Goal: Task Accomplishment & Management: Use online tool/utility

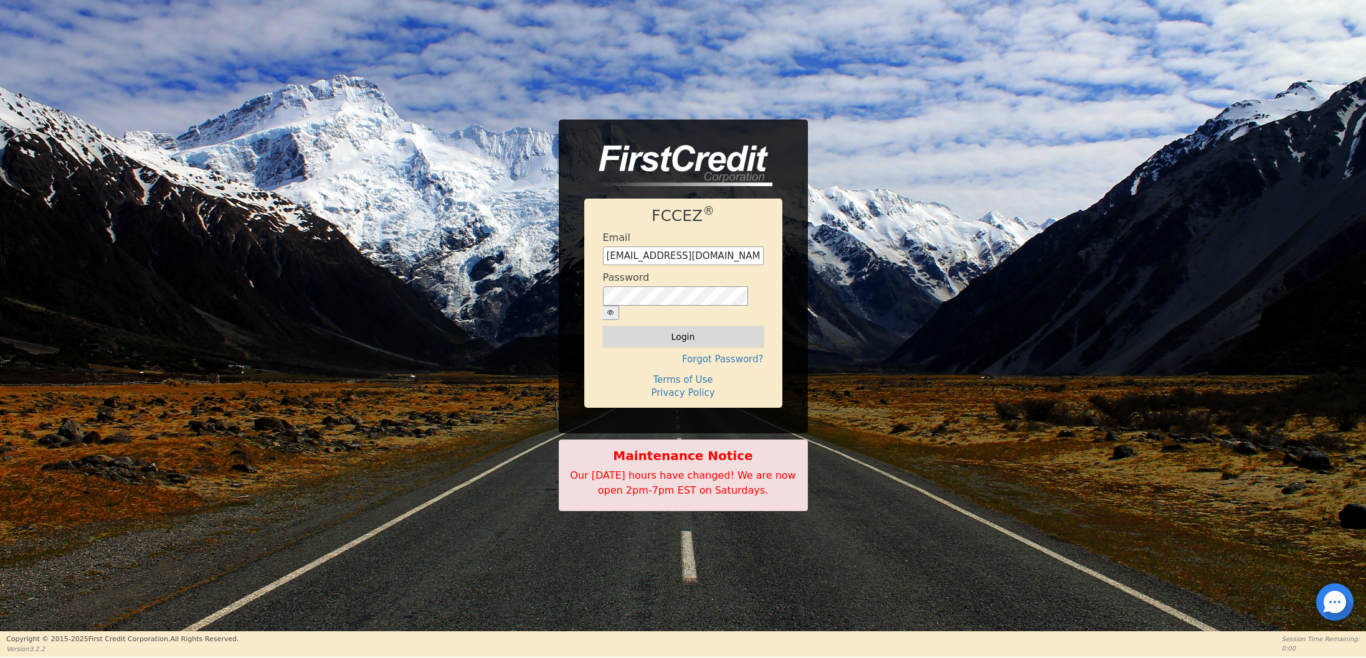
click at [663, 327] on button "Login" at bounding box center [683, 336] width 161 height 21
type input "tempefinancing@gmail.com"
click at [676, 327] on button "Login" at bounding box center [683, 336] width 161 height 21
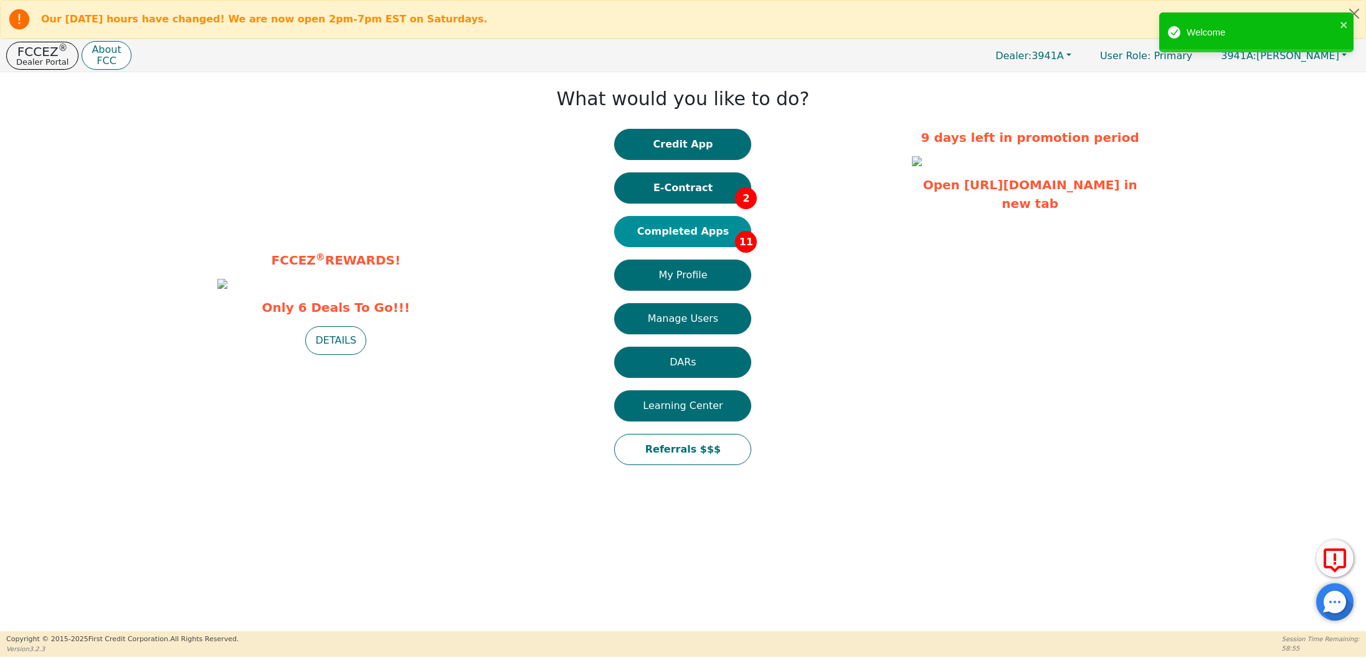
click at [679, 232] on button "Completed Apps 11" at bounding box center [682, 231] width 137 height 31
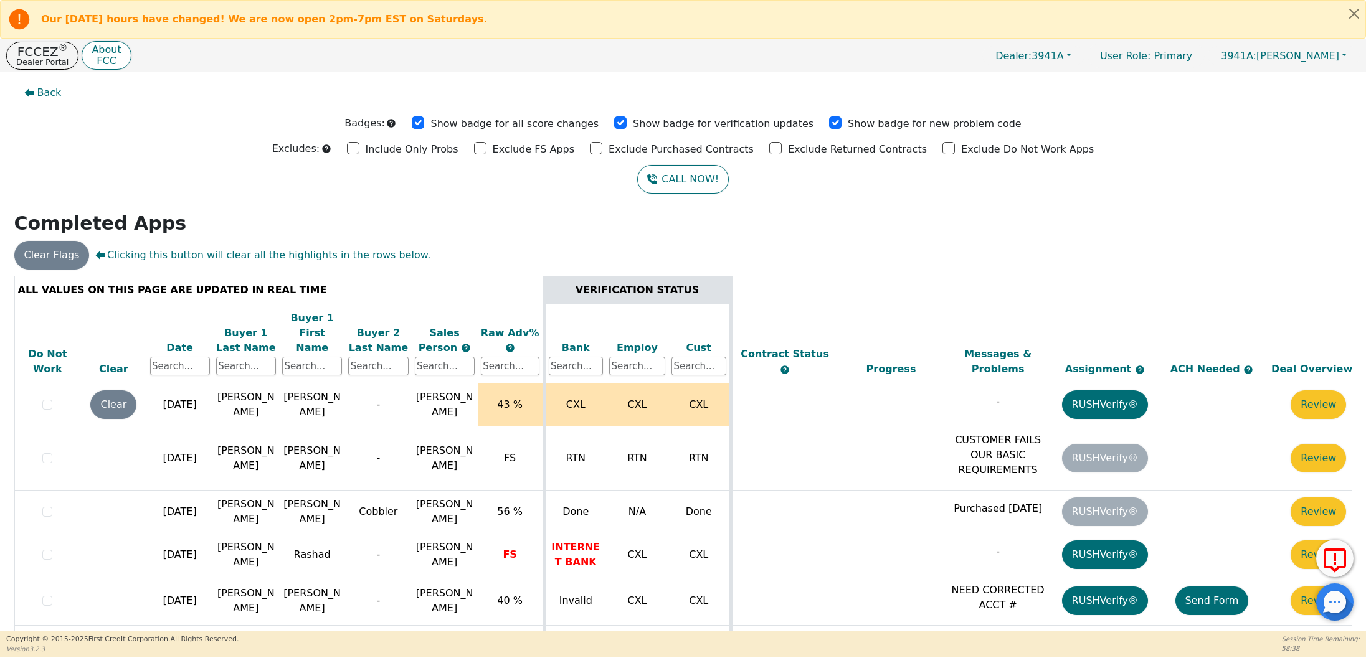
click at [181, 341] on div "Date" at bounding box center [180, 348] width 60 height 15
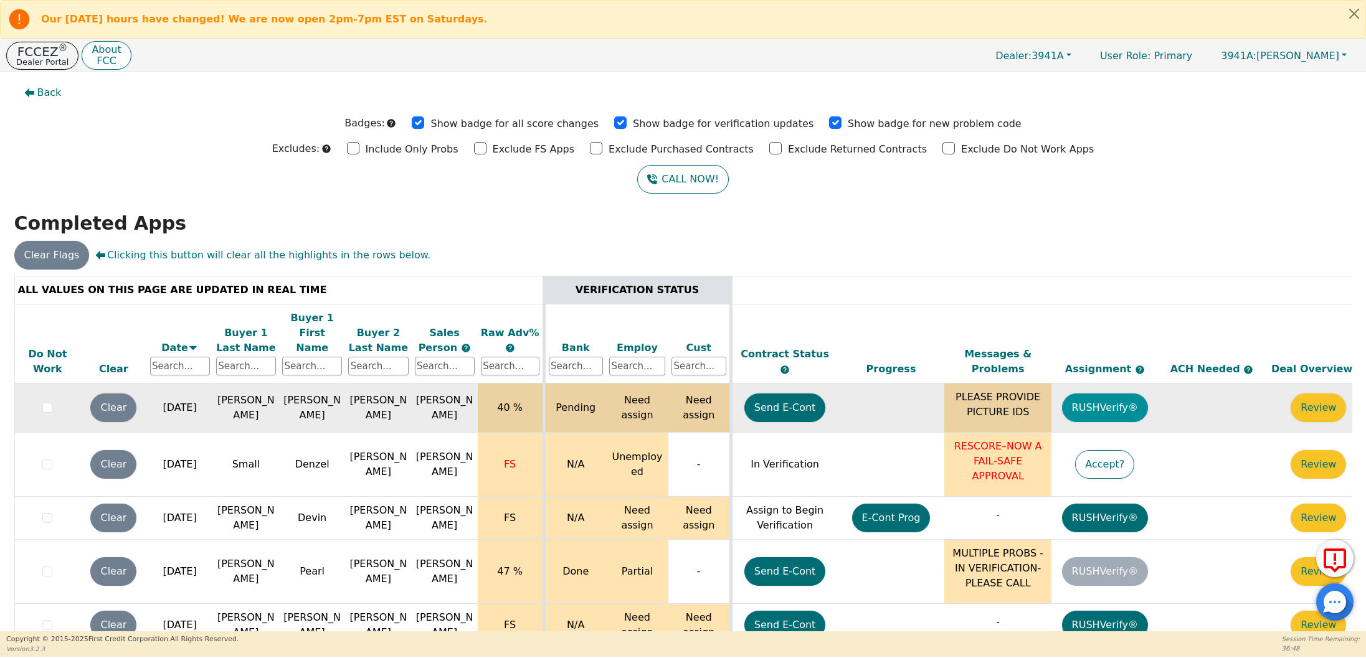
click at [1114, 394] on button "RUSHVerify®" at bounding box center [1105, 408] width 86 height 29
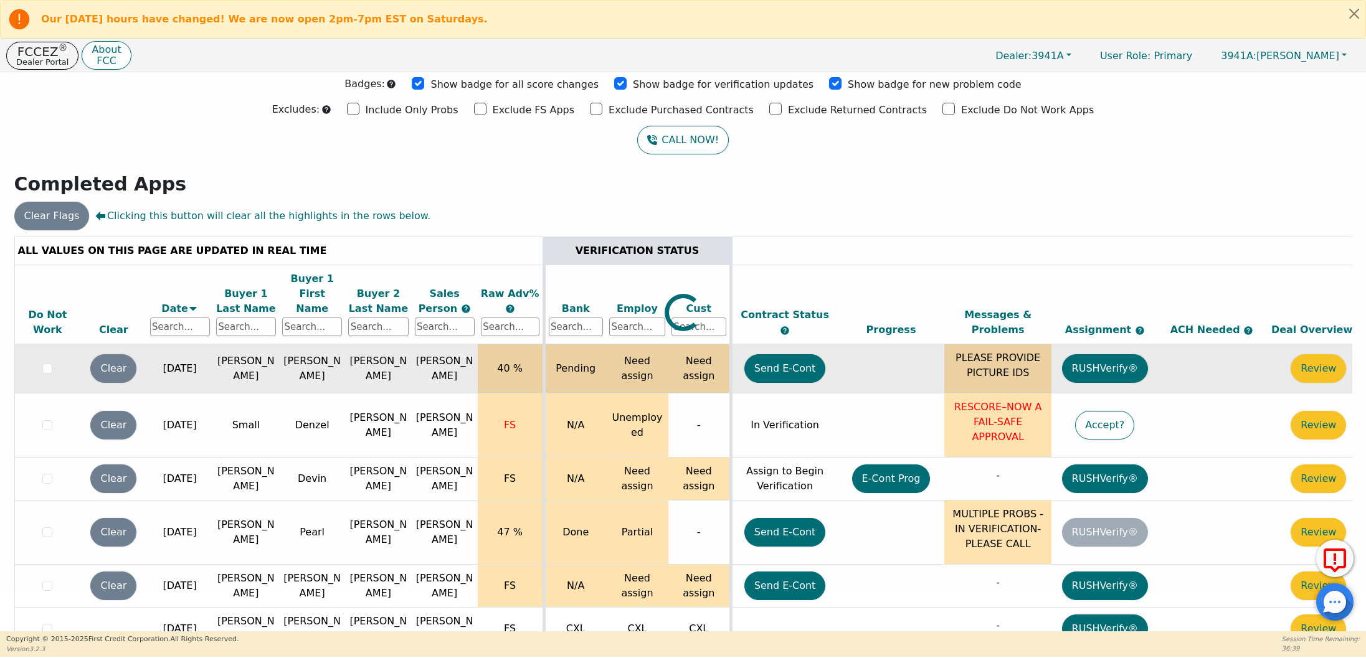
scroll to position [41, 0]
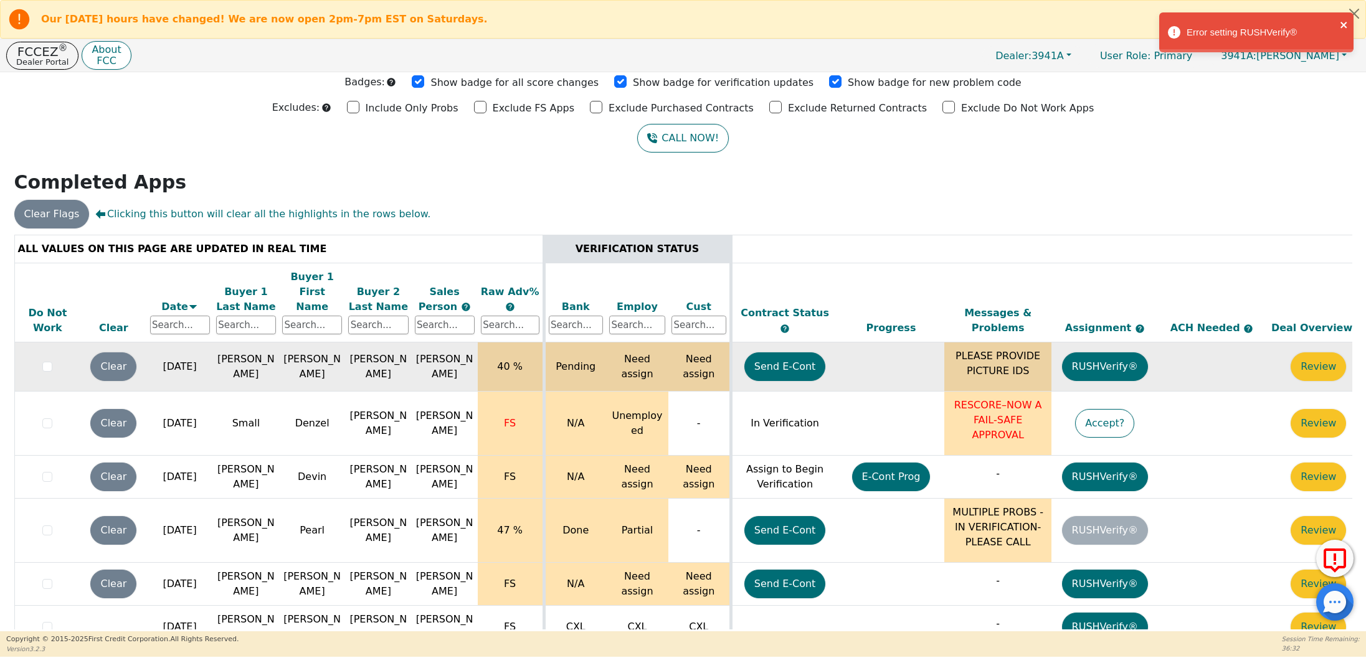
click at [1344, 21] on icon "close" at bounding box center [1344, 25] width 9 height 10
